Goal: Task Accomplishment & Management: Use online tool/utility

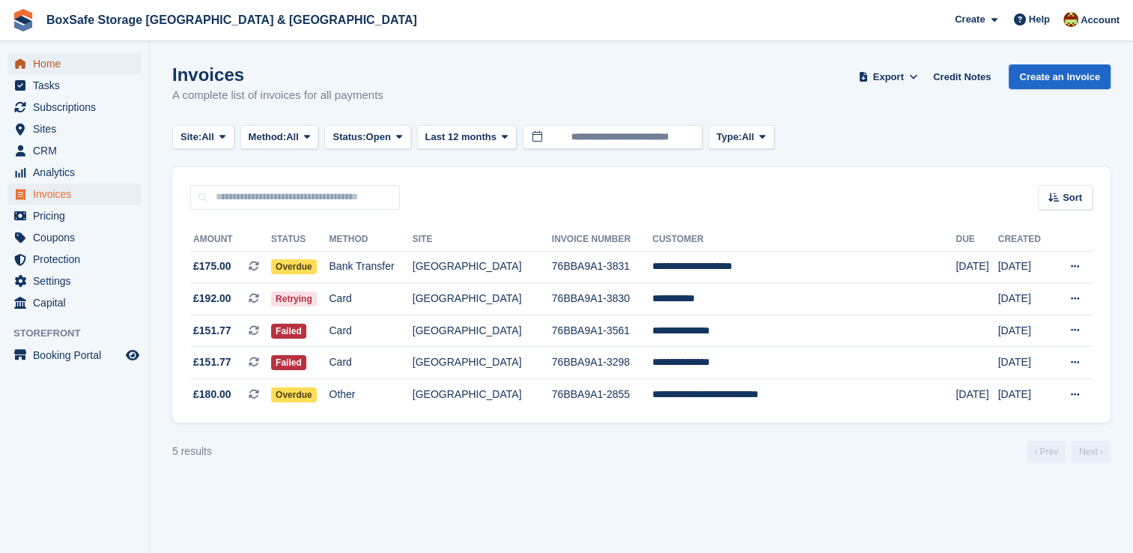
click at [64, 58] on span "Home" at bounding box center [78, 63] width 90 height 21
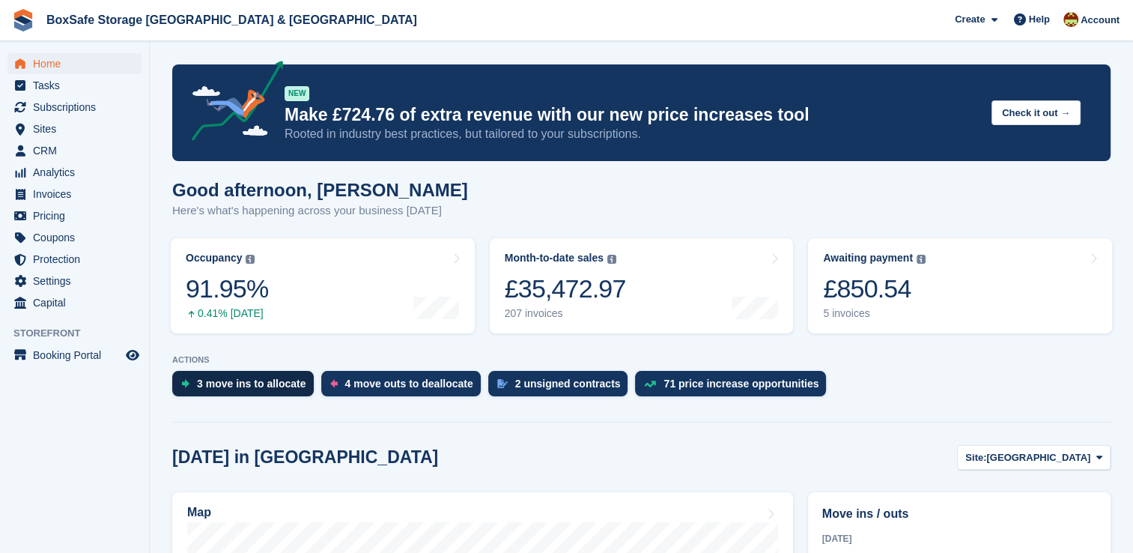
click at [228, 389] on div "3 move ins to allocate" at bounding box center [251, 383] width 109 height 12
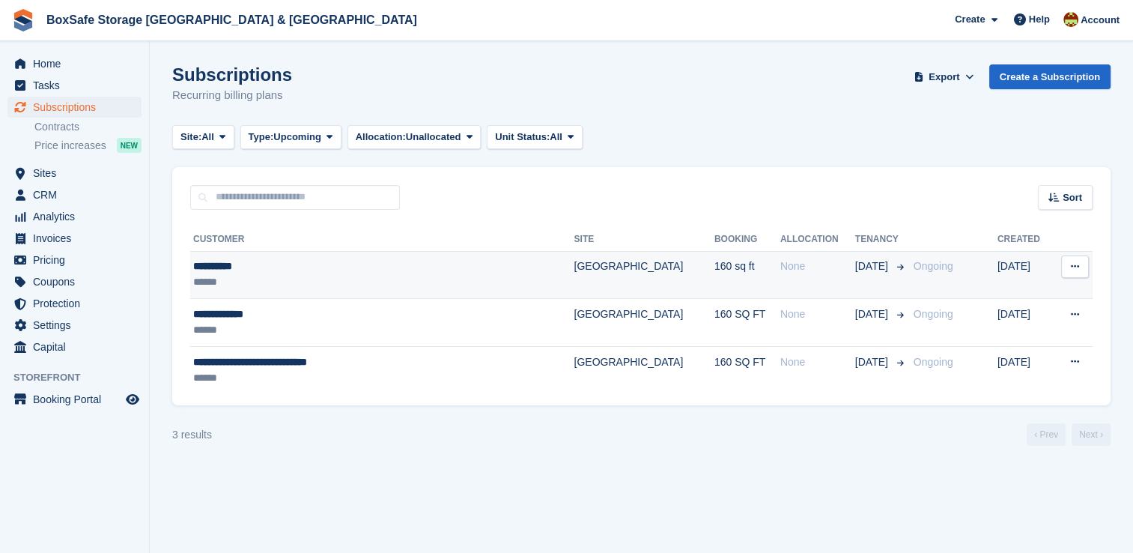
click at [714, 280] on td "160 sq ft" at bounding box center [747, 275] width 66 height 48
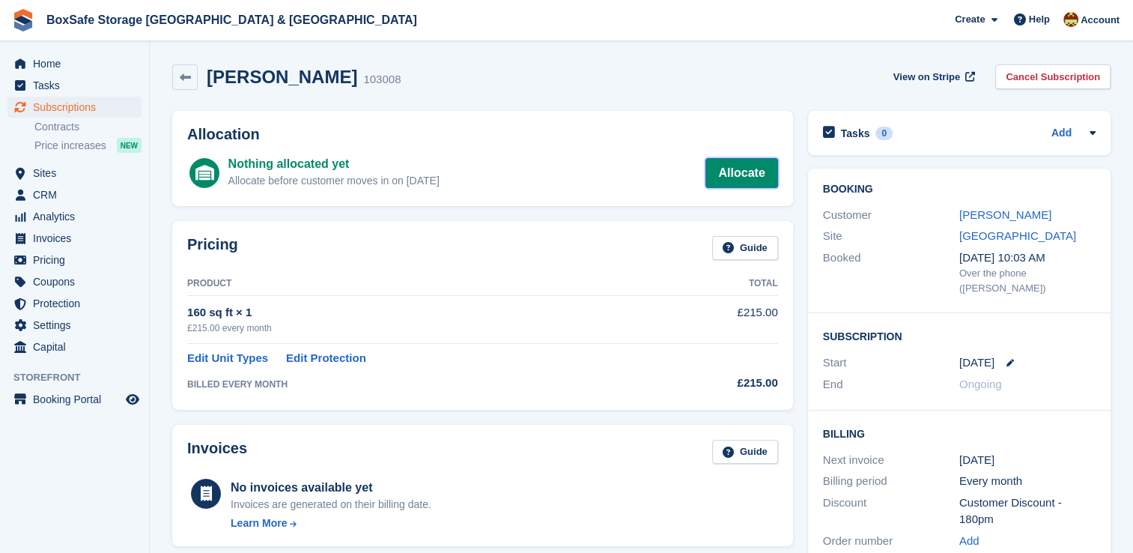
click at [760, 172] on link "Allocate" at bounding box center [741, 173] width 72 height 30
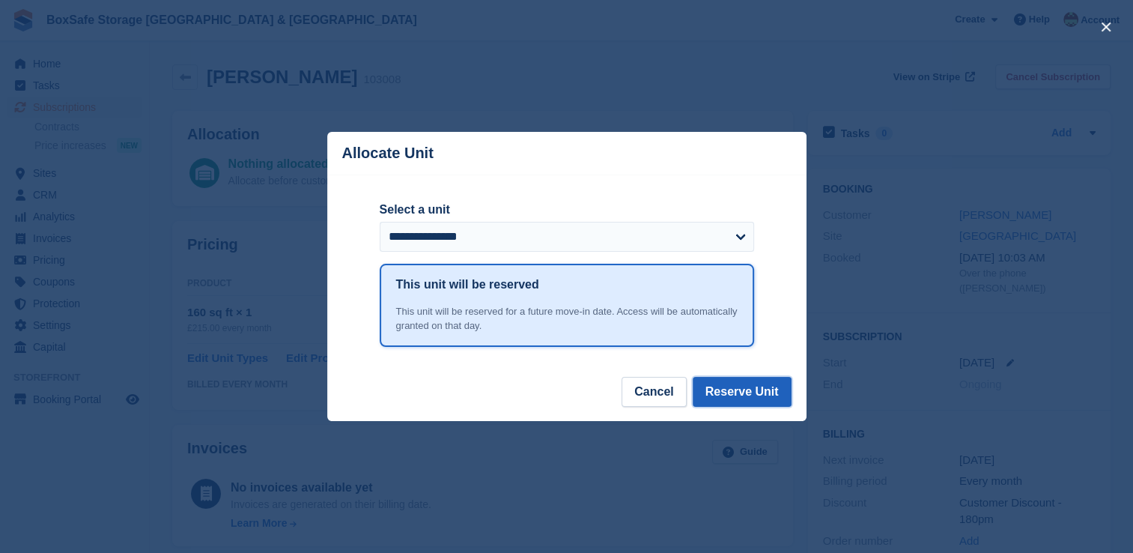
click at [756, 394] on button "Reserve Unit" at bounding box center [742, 392] width 99 height 30
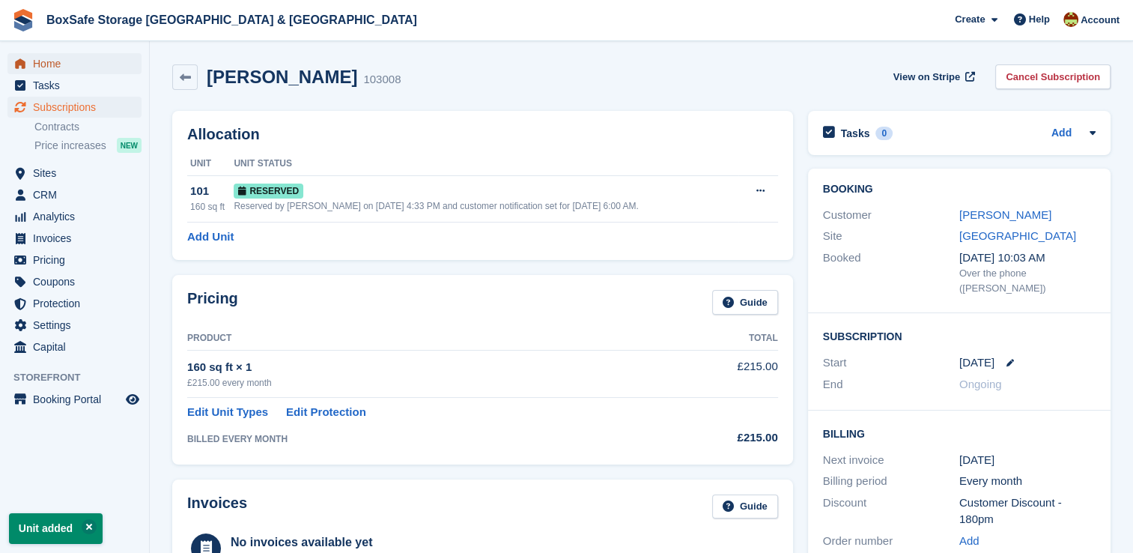
click at [77, 66] on span "Home" at bounding box center [78, 63] width 90 height 21
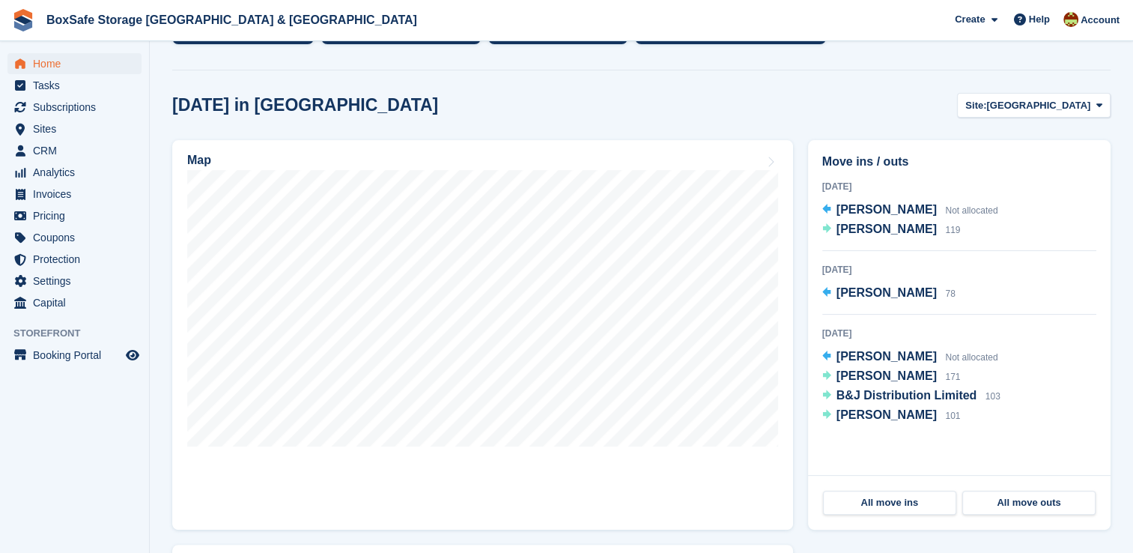
scroll to position [361, 0]
